Goal: Task Accomplishment & Management: Manage account settings

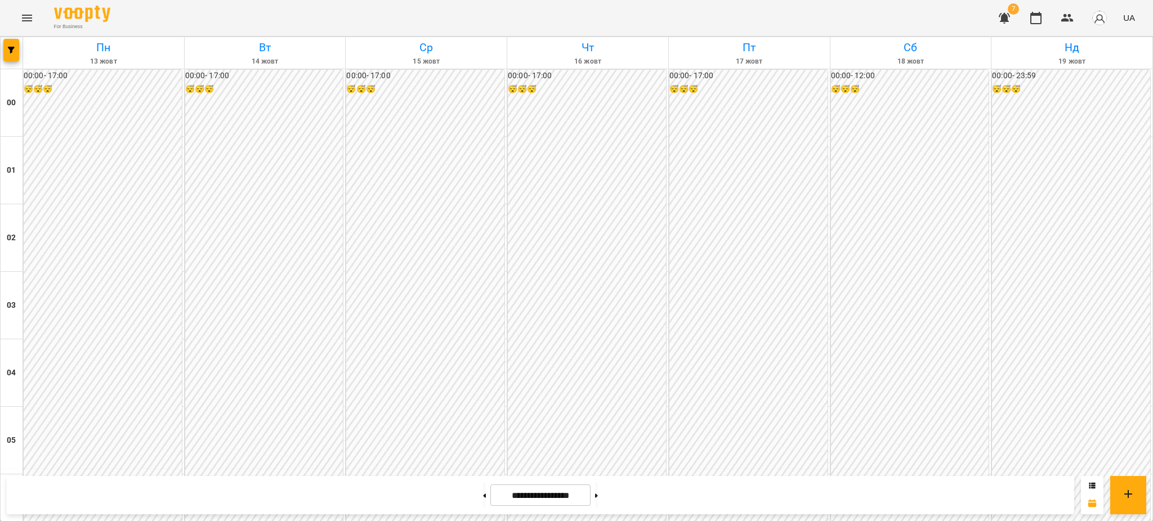
scroll to position [994, 0]
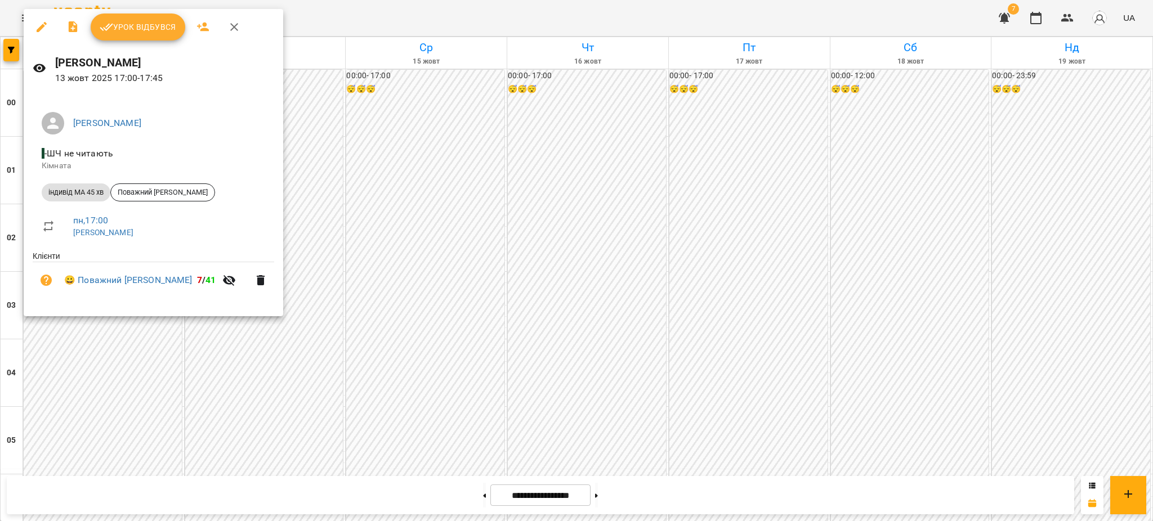
click at [146, 25] on span "Урок відбувся" at bounding box center [138, 27] width 77 height 14
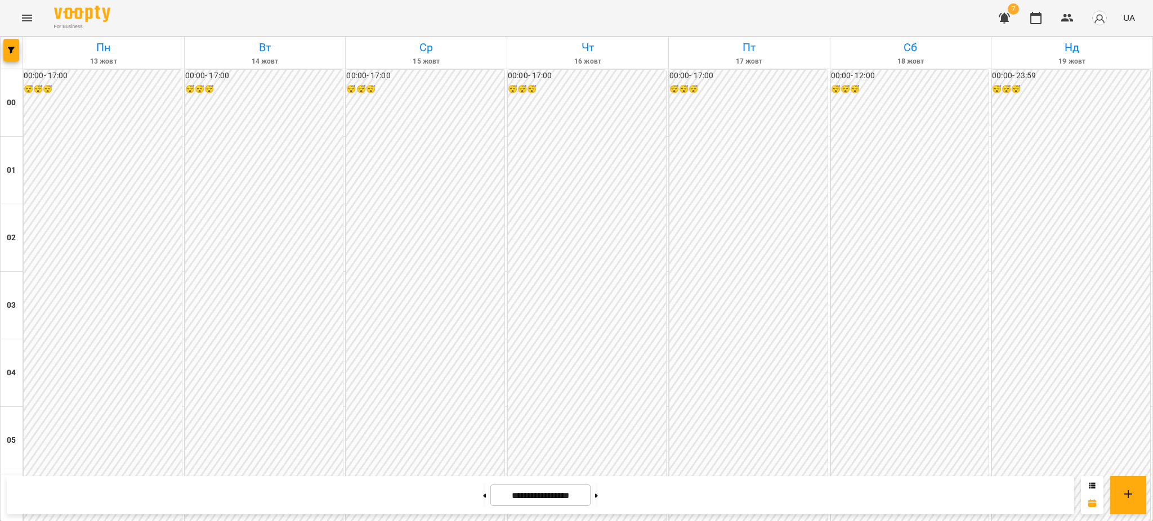
scroll to position [976, 0]
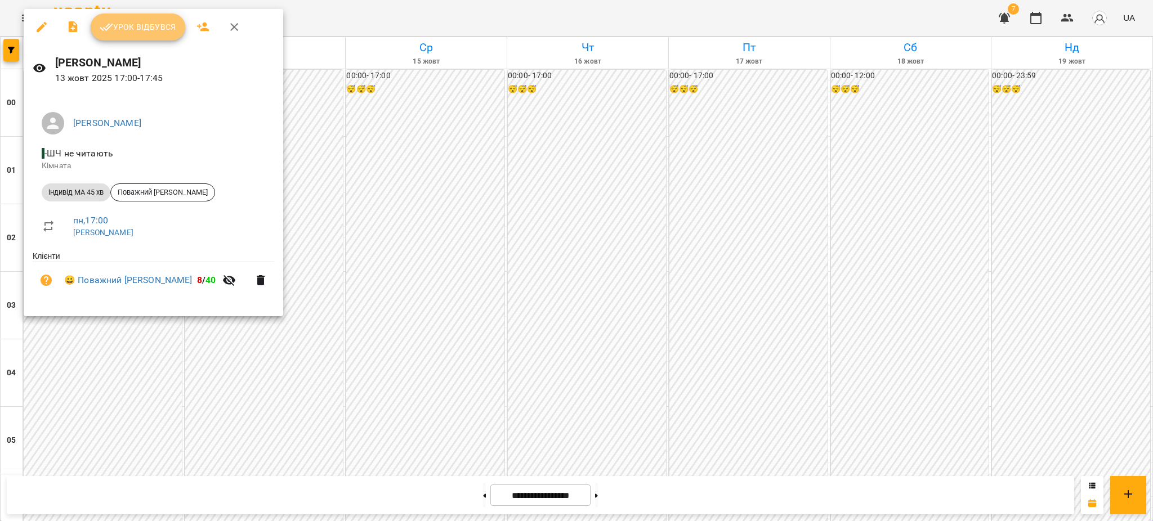
click at [141, 24] on span "Урок відбувся" at bounding box center [138, 27] width 77 height 14
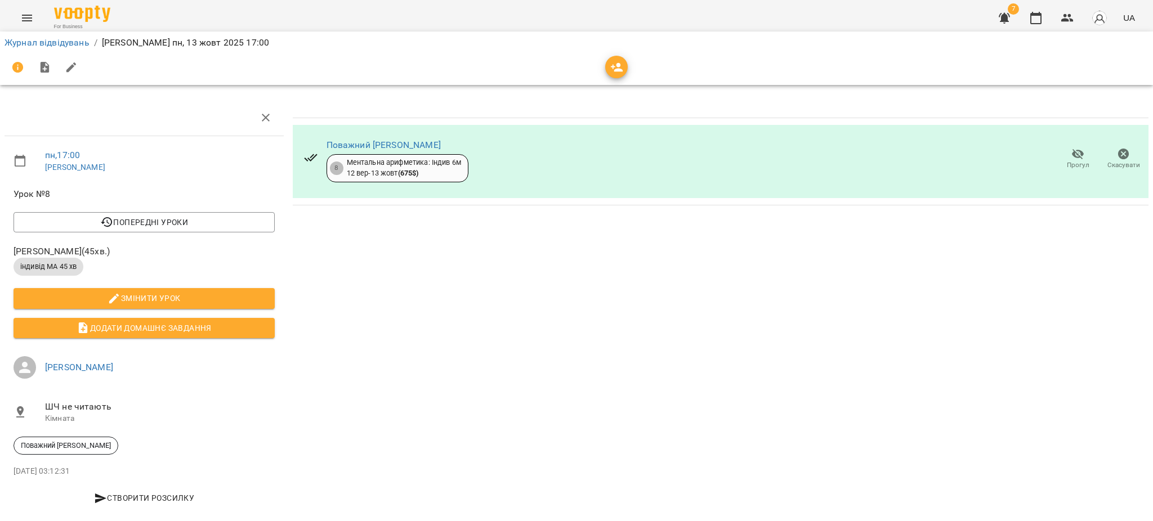
click at [24, 14] on icon "Menu" at bounding box center [27, 18] width 14 height 14
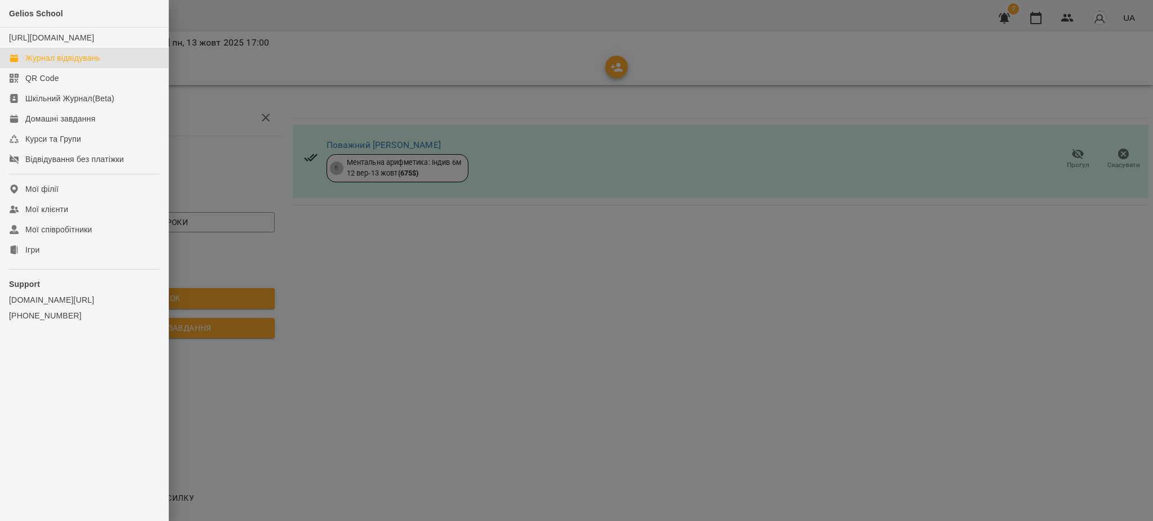
click at [59, 64] on div "Журнал відвідувань" at bounding box center [62, 57] width 75 height 11
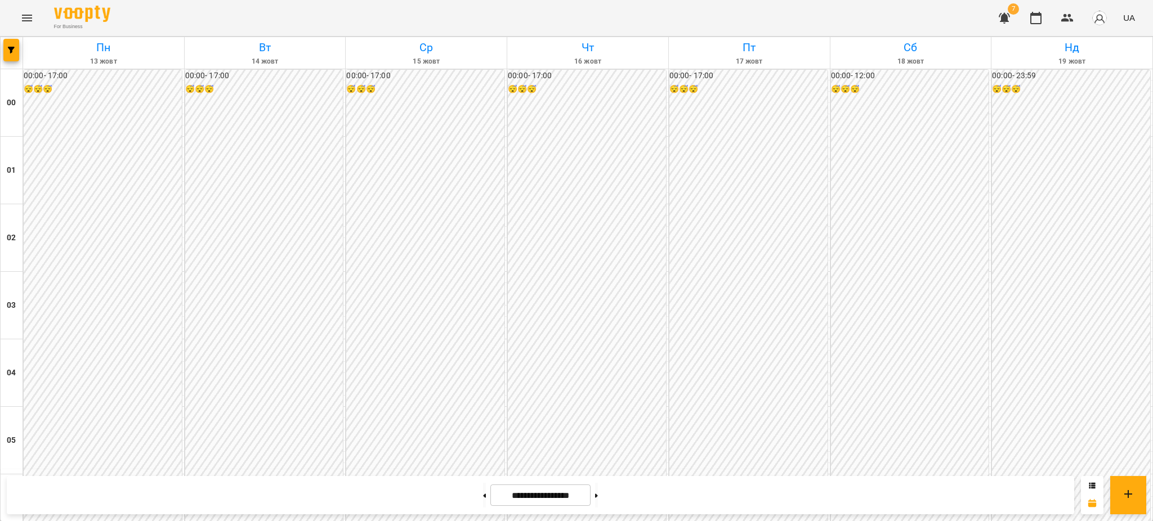
scroll to position [1051, 0]
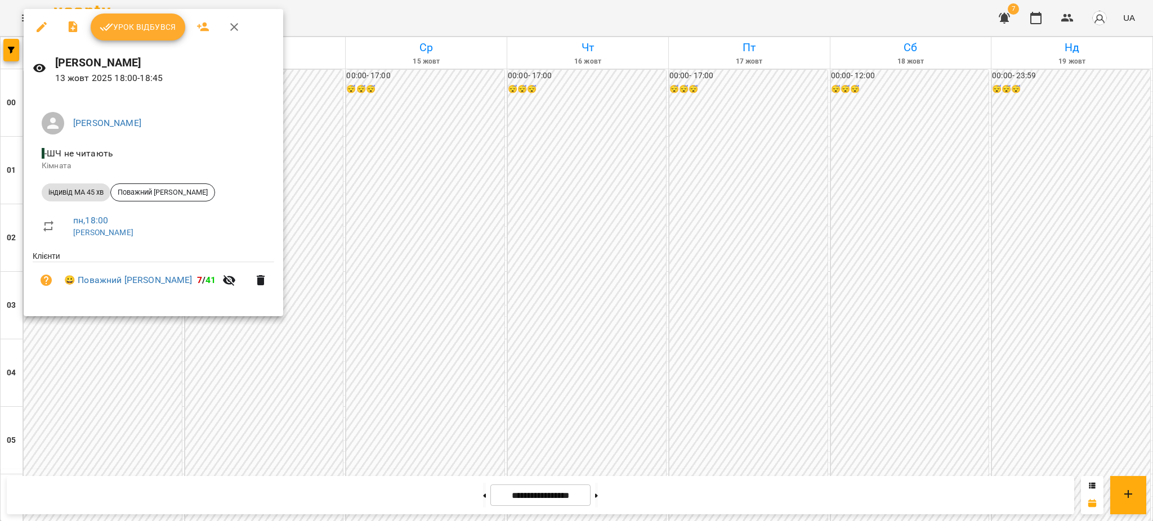
click at [132, 32] on span "Урок відбувся" at bounding box center [138, 27] width 77 height 14
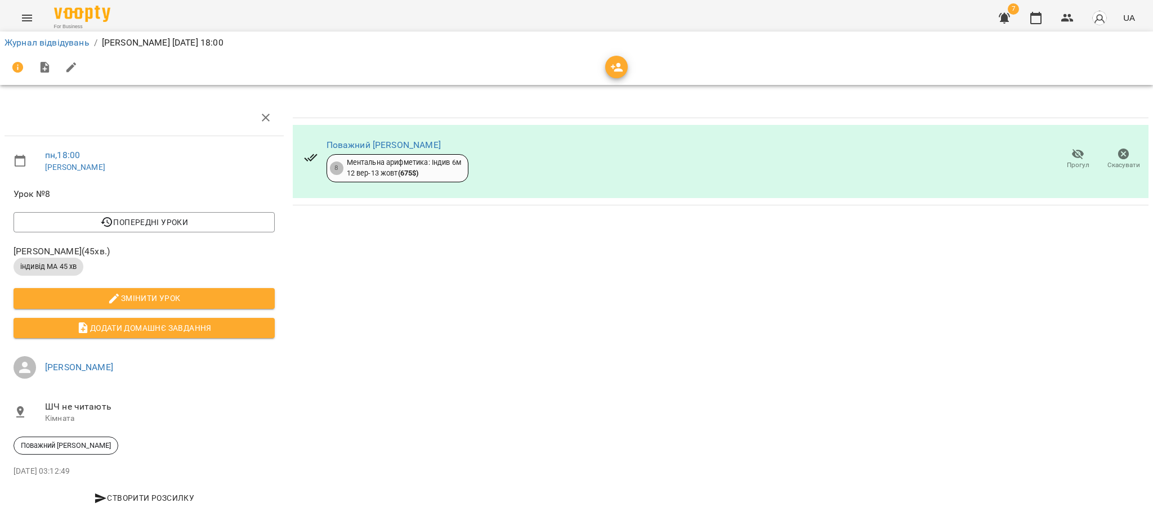
click at [27, 16] on icon "Menu" at bounding box center [27, 18] width 14 height 14
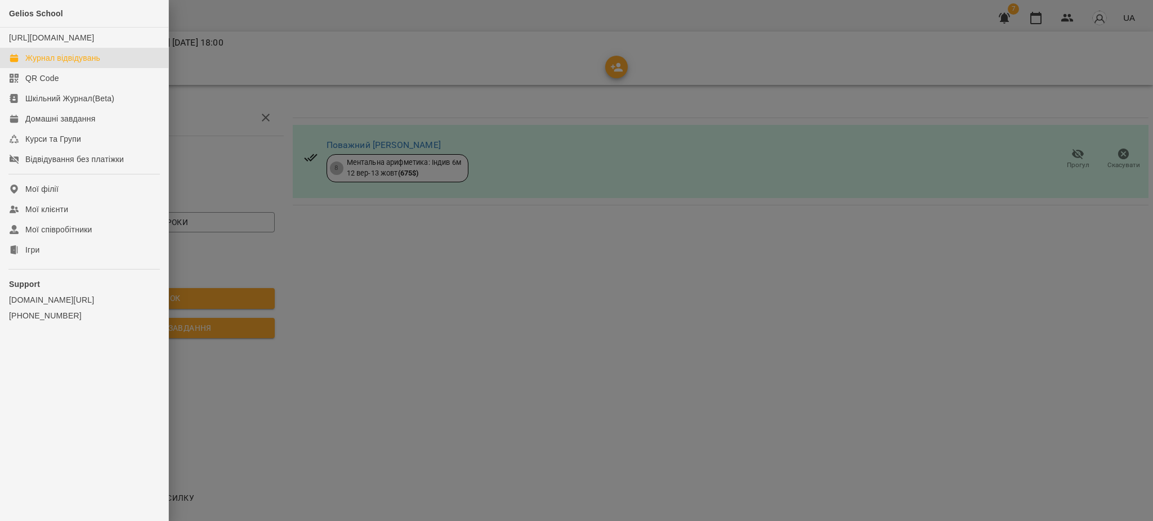
click at [57, 64] on div "Журнал відвідувань" at bounding box center [62, 57] width 75 height 11
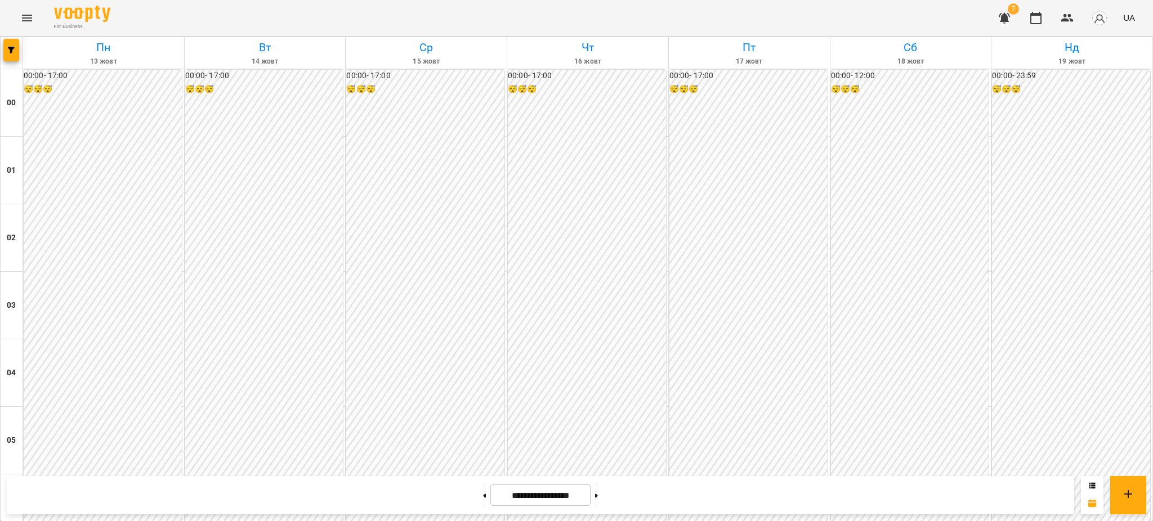
scroll to position [300, 0]
click at [18, 18] on button "Menu" at bounding box center [27, 18] width 27 height 27
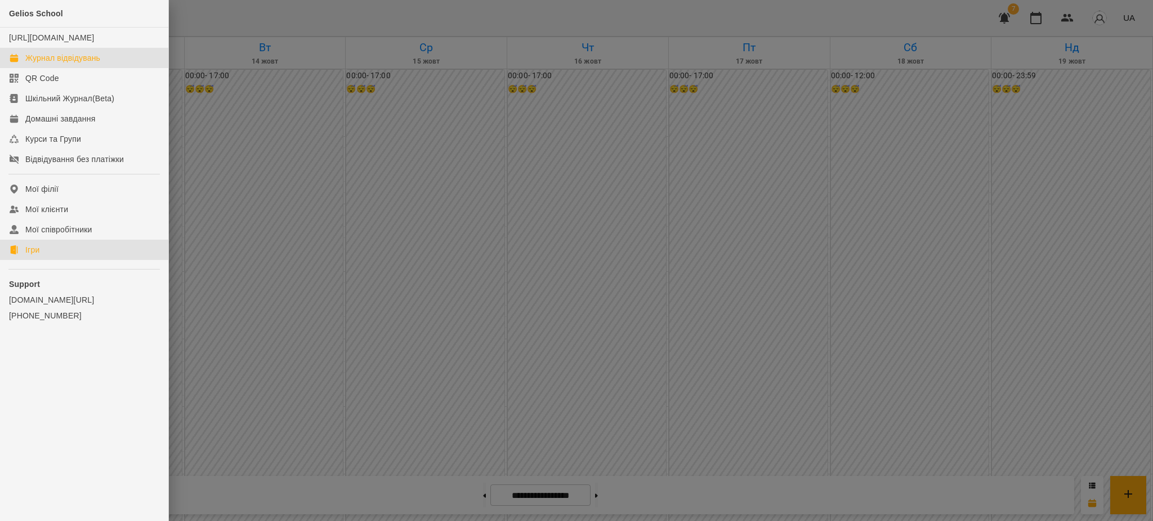
click at [31, 256] on div "Ігри" at bounding box center [32, 249] width 14 height 11
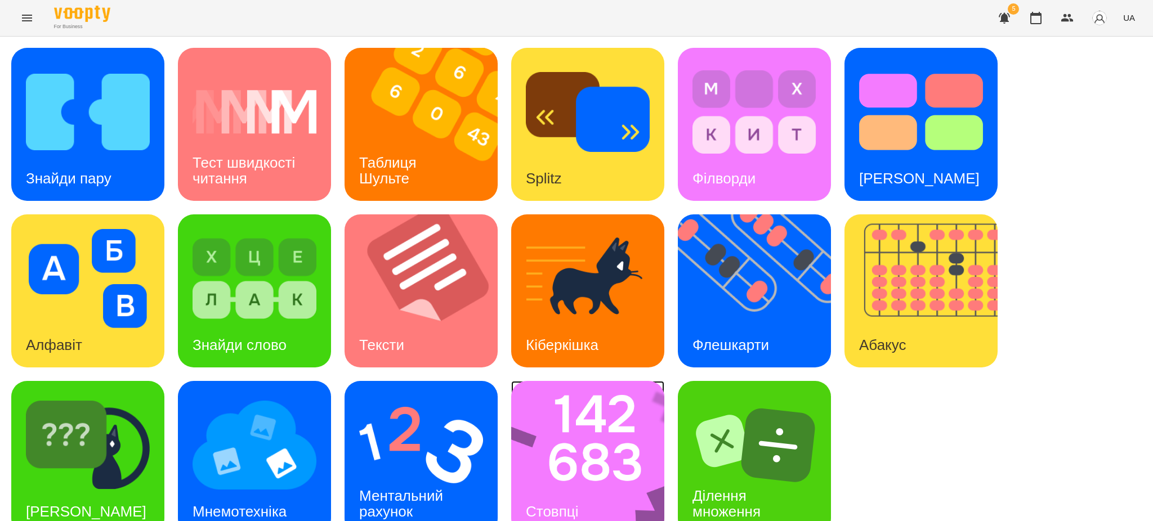
click at [605, 471] on img at bounding box center [595, 457] width 168 height 153
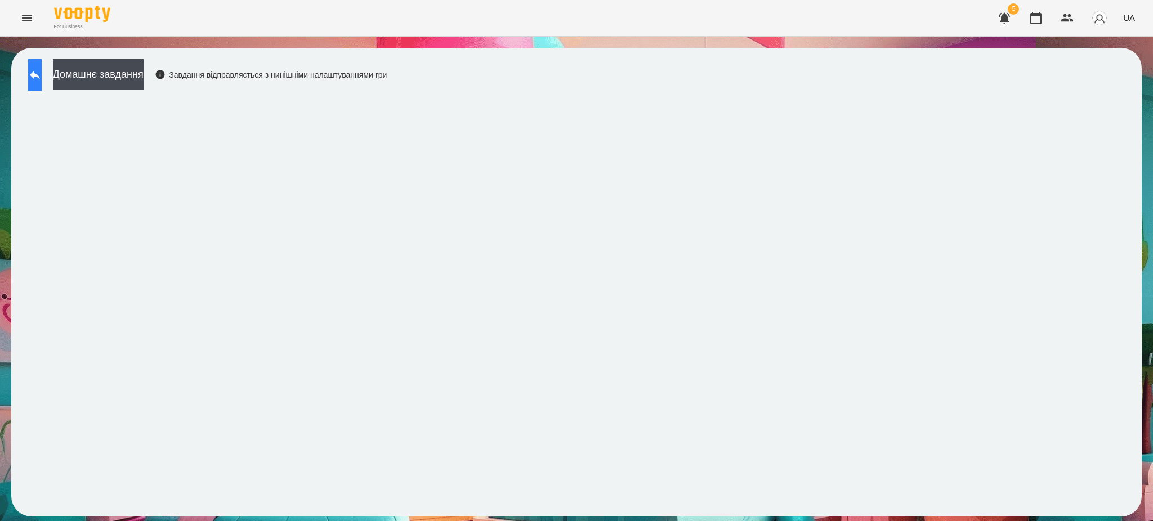
click at [36, 68] on button at bounding box center [35, 75] width 14 height 32
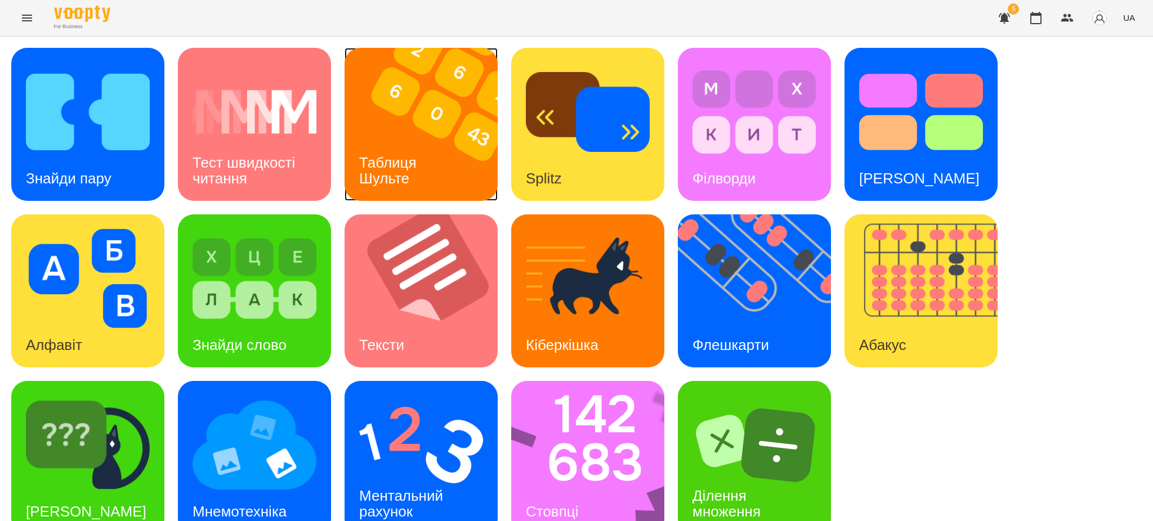
click at [419, 162] on h3 "Таблиця Шульте" at bounding box center [389, 170] width 61 height 32
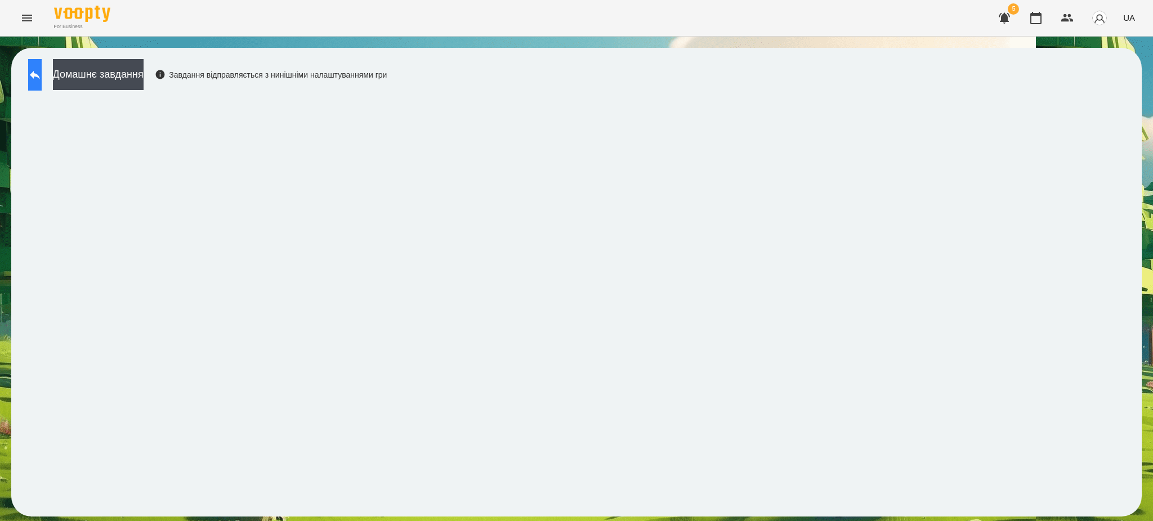
click at [37, 78] on button at bounding box center [35, 75] width 14 height 32
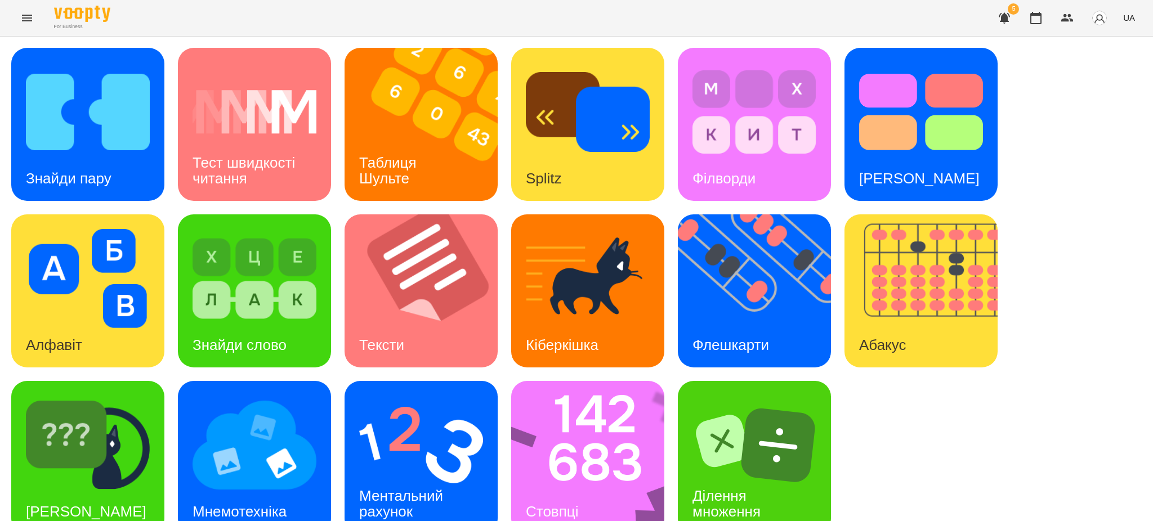
scroll to position [23, 0]
click at [426, 423] on img at bounding box center [421, 445] width 124 height 99
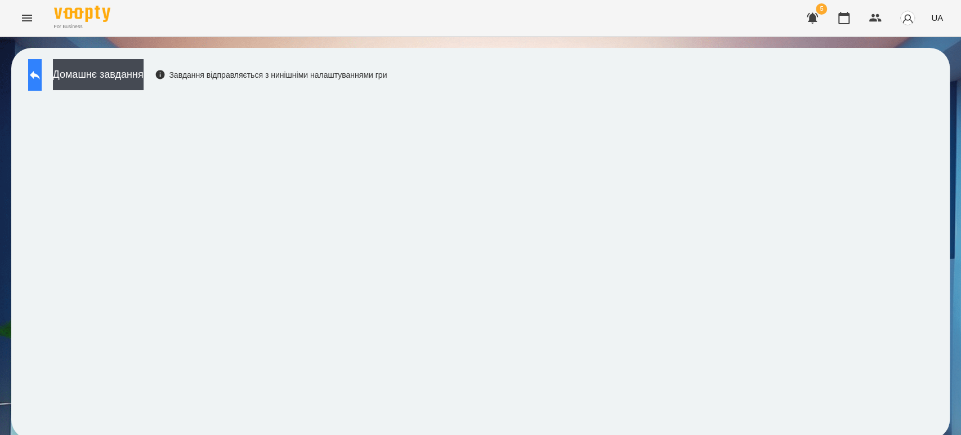
click at [42, 77] on icon at bounding box center [35, 75] width 14 height 14
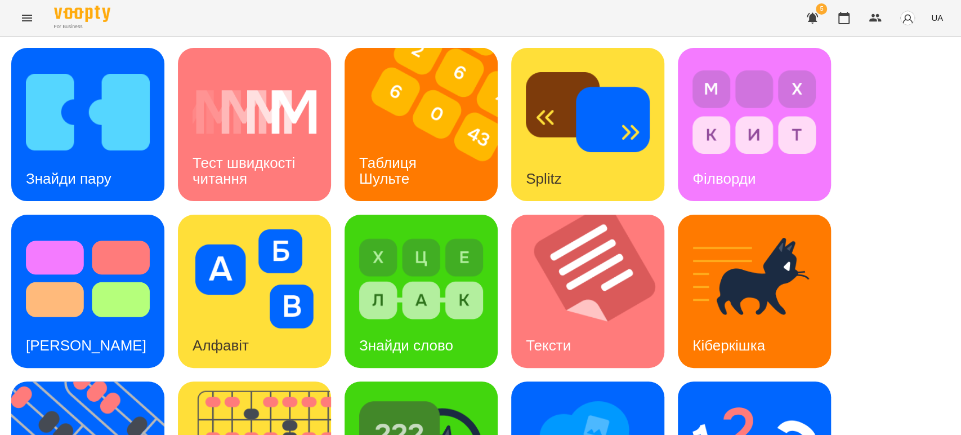
scroll to position [62, 0]
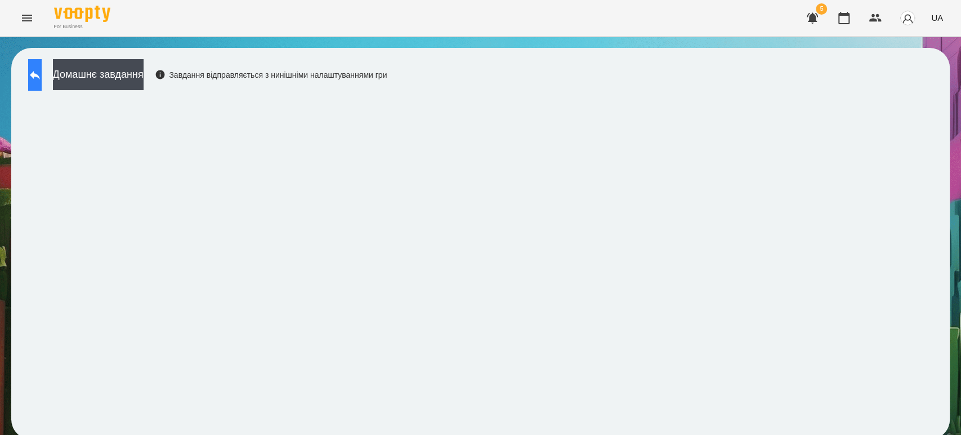
click at [42, 71] on icon at bounding box center [35, 75] width 14 height 14
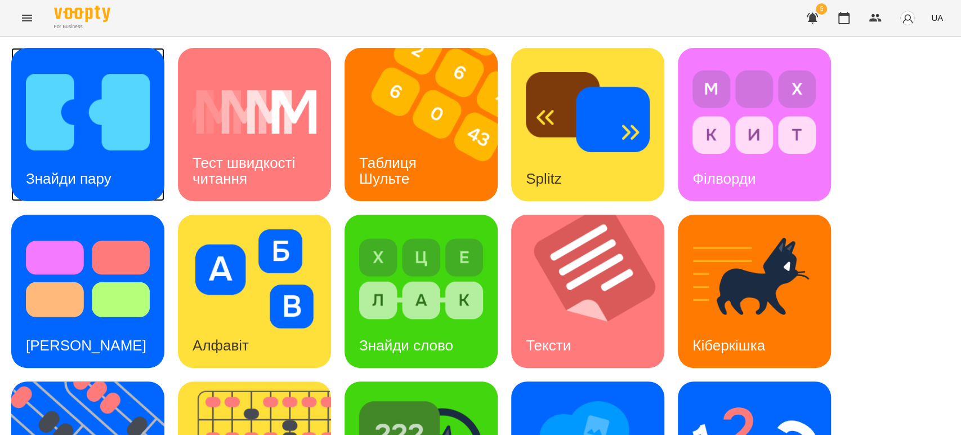
click at [81, 144] on img at bounding box center [88, 111] width 124 height 99
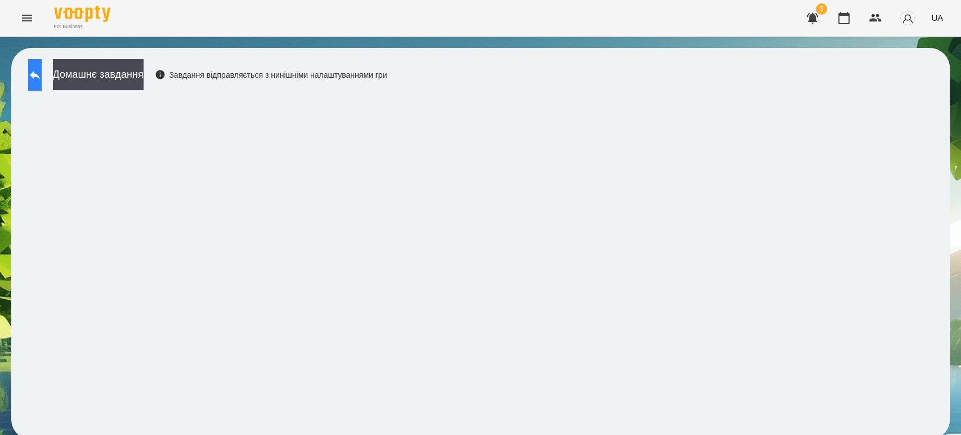
click at [39, 77] on icon at bounding box center [35, 75] width 14 height 14
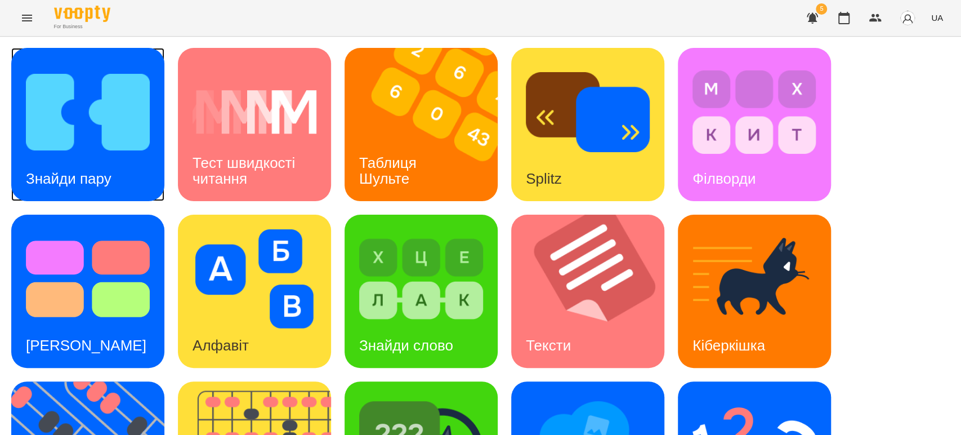
click at [72, 148] on img at bounding box center [88, 111] width 124 height 99
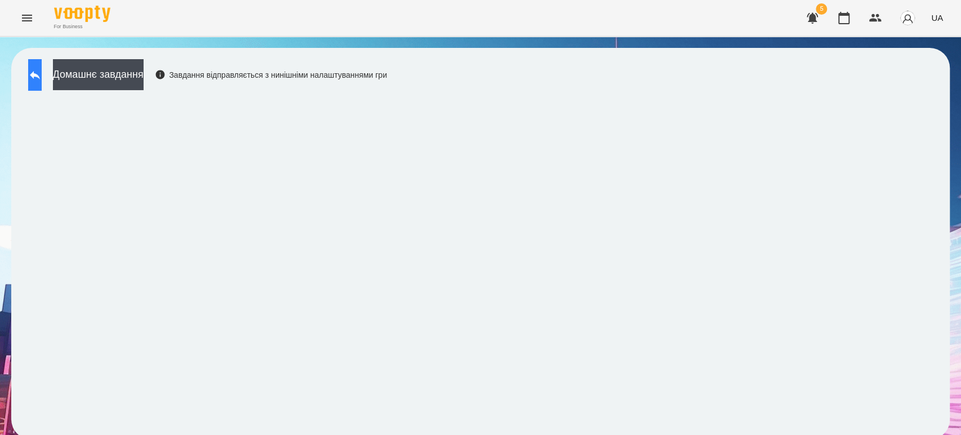
click at [40, 74] on icon at bounding box center [35, 75] width 10 height 8
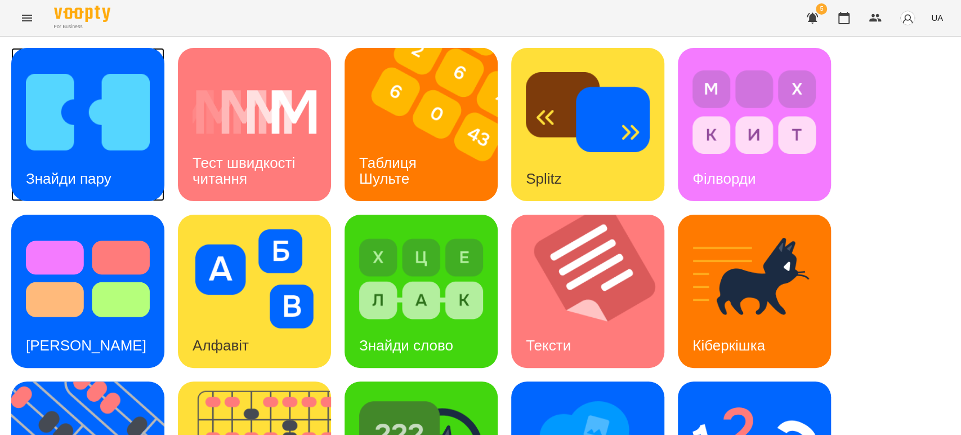
click at [83, 133] on img at bounding box center [88, 111] width 124 height 99
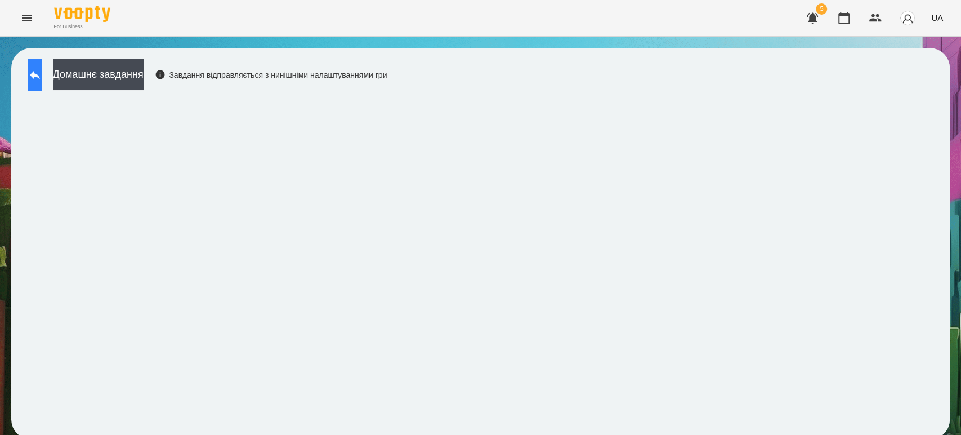
click at [40, 75] on icon at bounding box center [35, 75] width 10 height 8
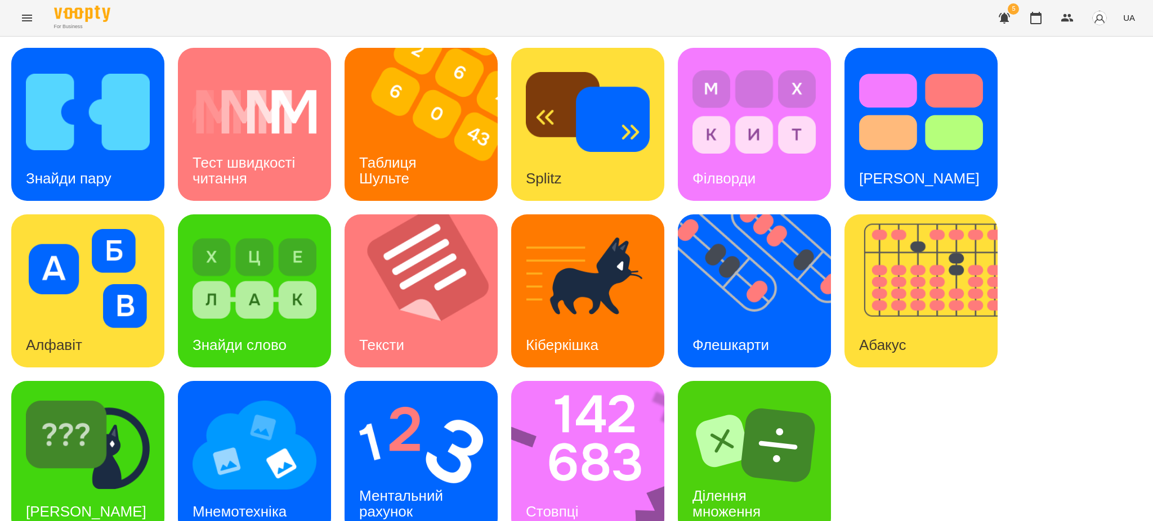
scroll to position [23, 0]
click at [94, 436] on img at bounding box center [88, 445] width 124 height 99
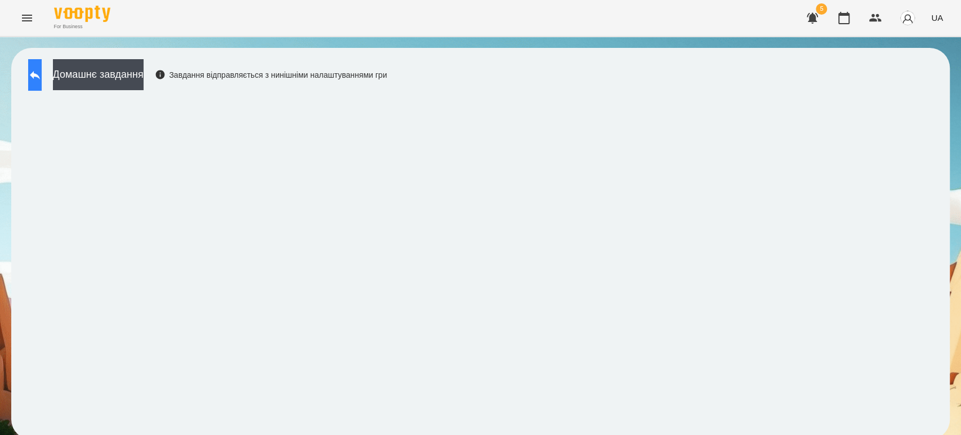
click at [40, 75] on icon at bounding box center [35, 75] width 10 height 8
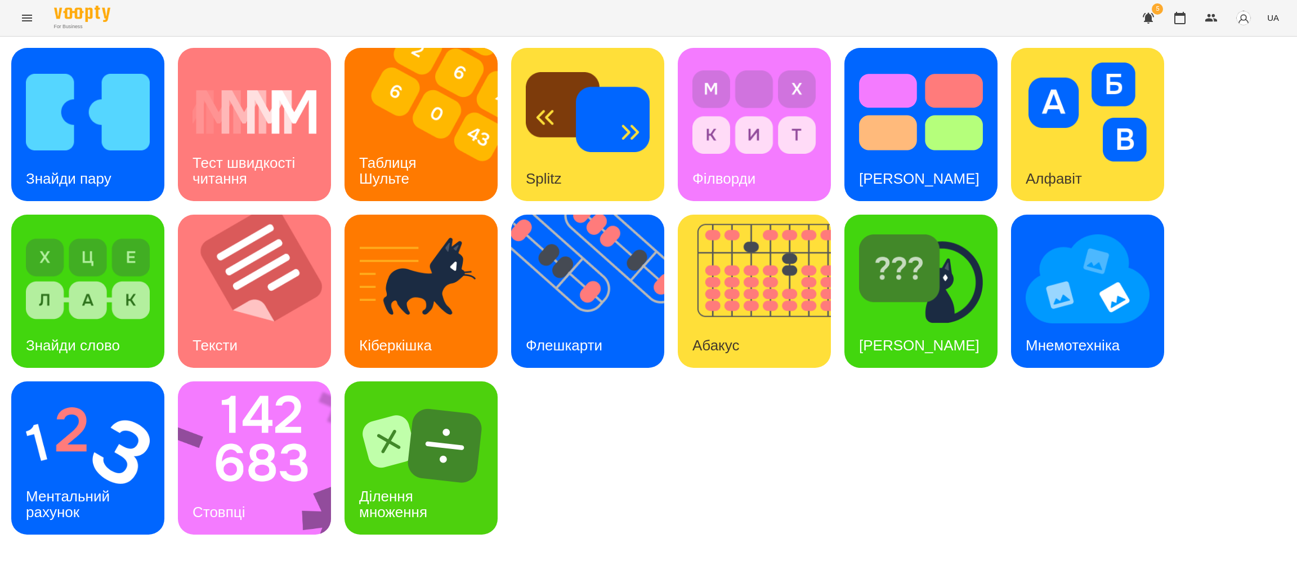
click at [25, 12] on icon "Menu" at bounding box center [27, 18] width 14 height 14
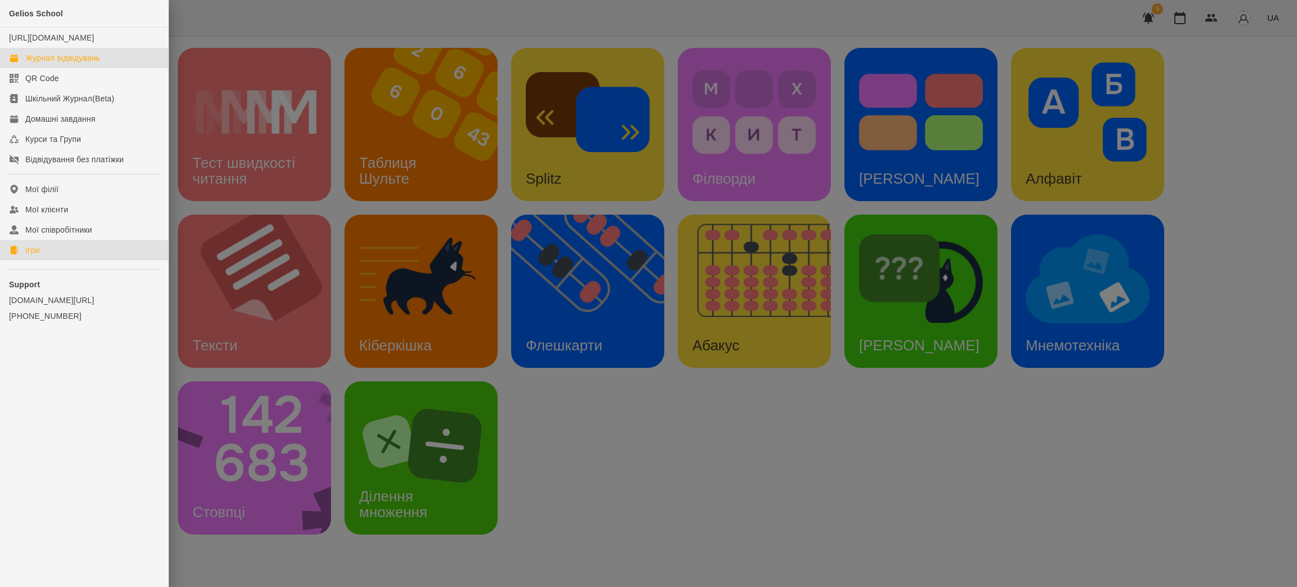
click at [62, 63] on div "Журнал відвідувань" at bounding box center [62, 57] width 75 height 11
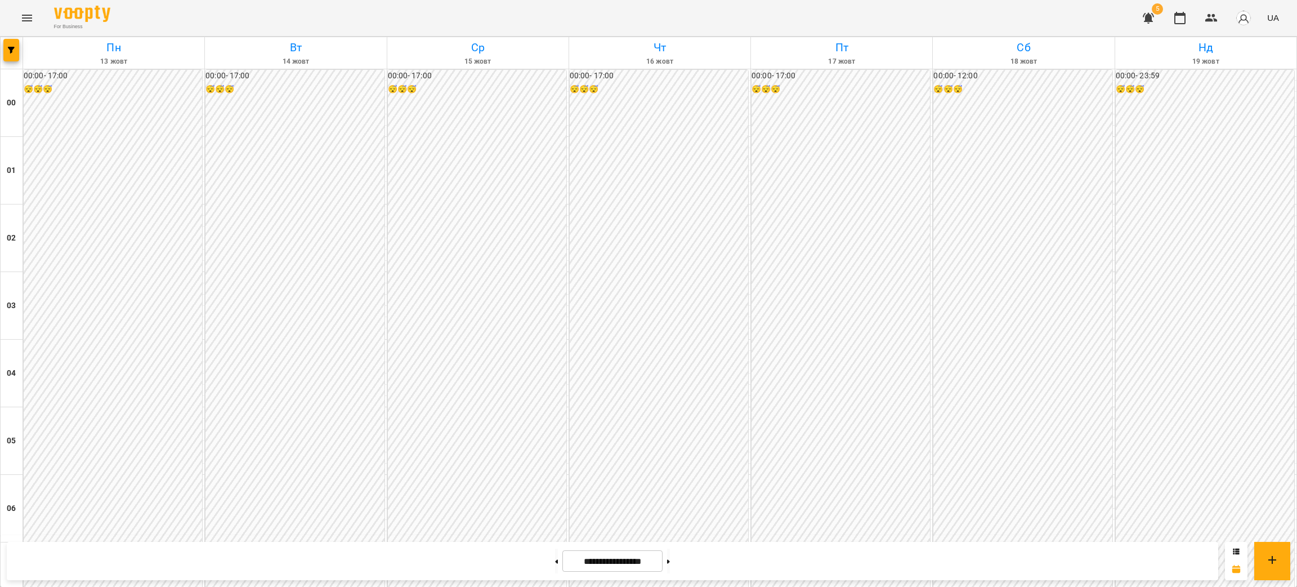
scroll to position [1097, 0]
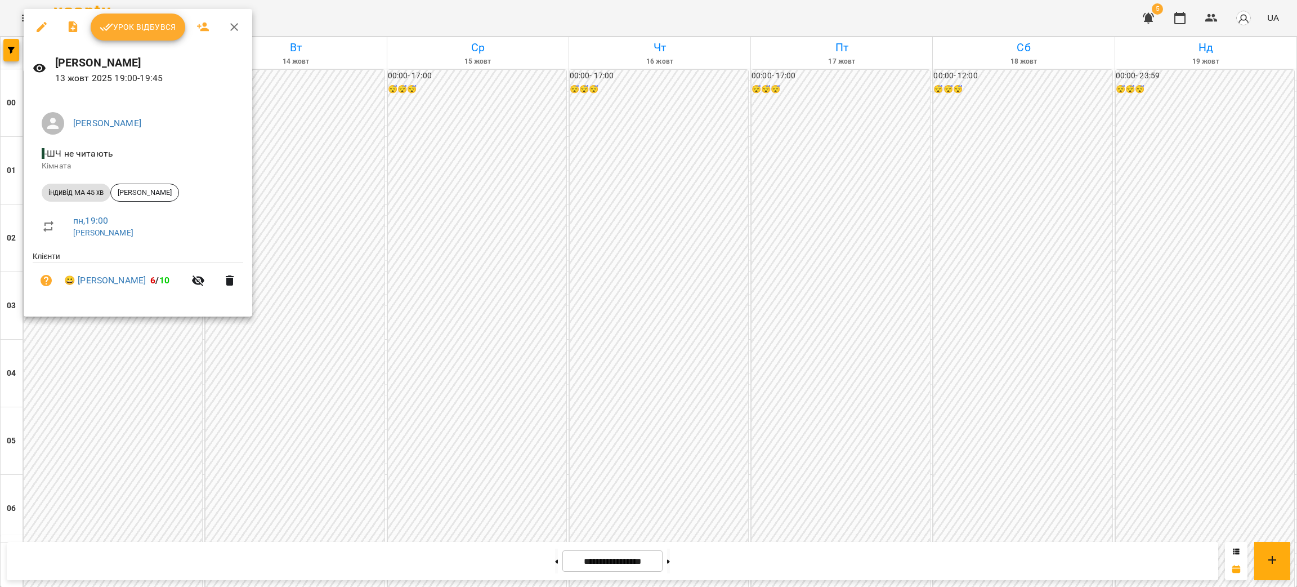
click at [140, 35] on button "Урок відбувся" at bounding box center [138, 27] width 95 height 27
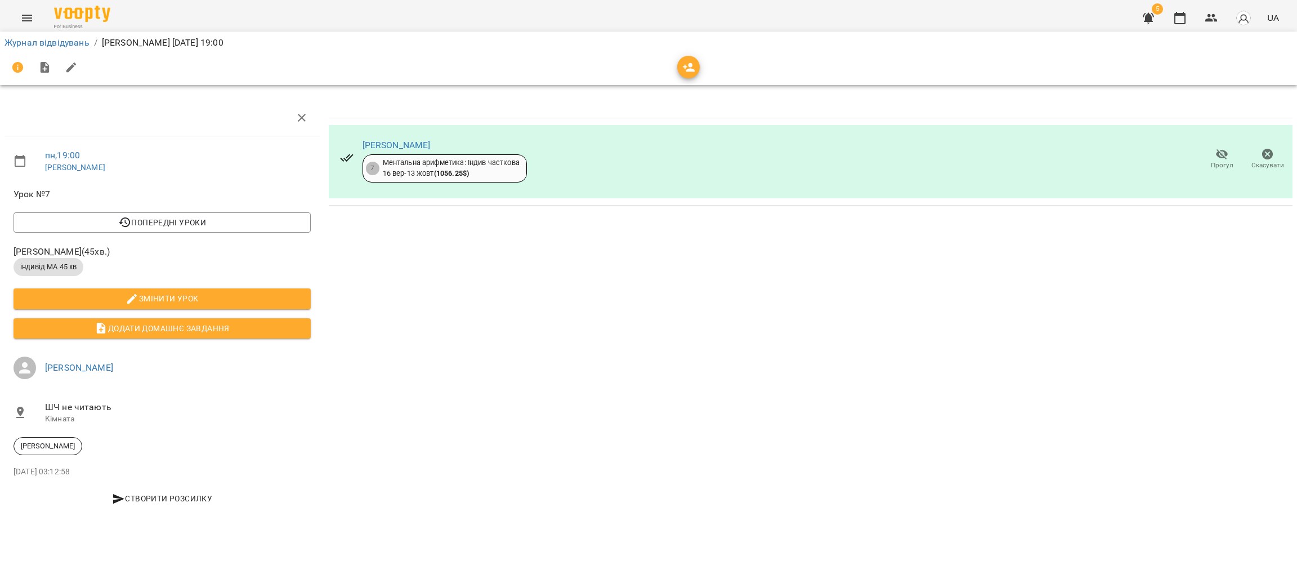
click at [21, 15] on icon "Menu" at bounding box center [27, 18] width 14 height 14
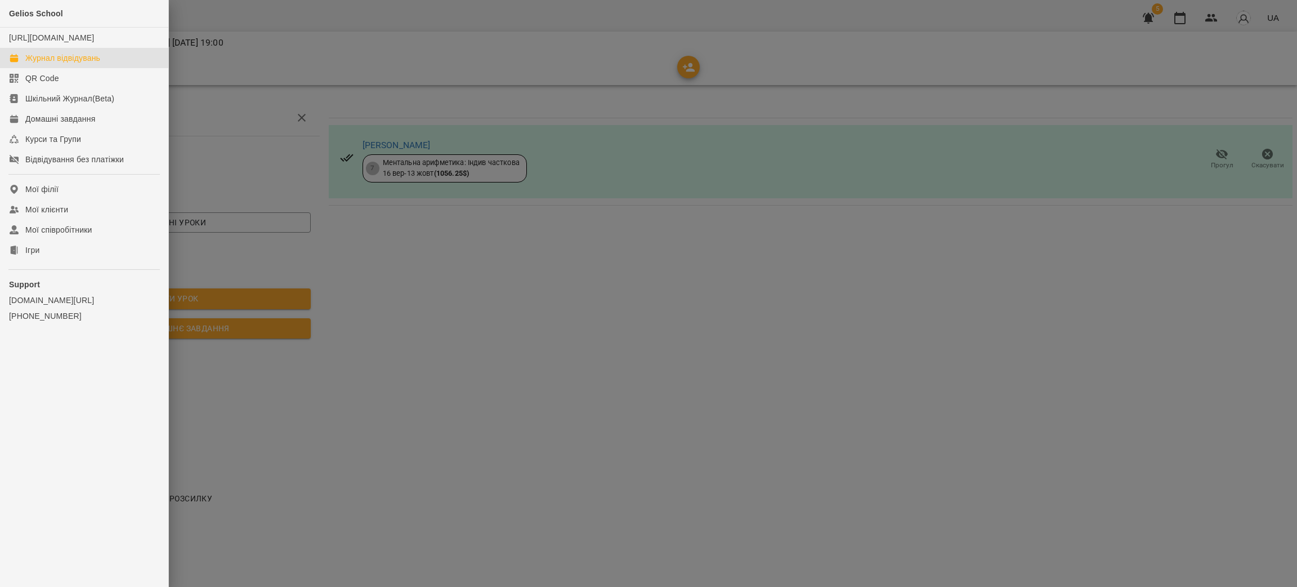
click at [62, 64] on div "Журнал відвідувань" at bounding box center [62, 57] width 75 height 11
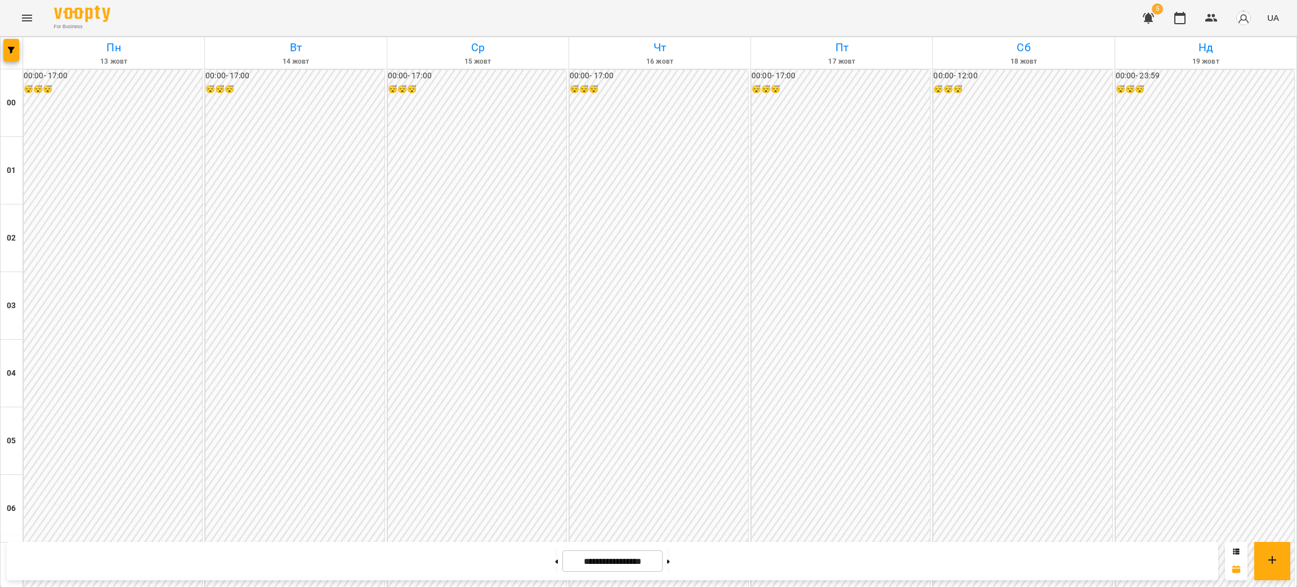
scroll to position [844, 0]
